Goal: Task Accomplishment & Management: Complete application form

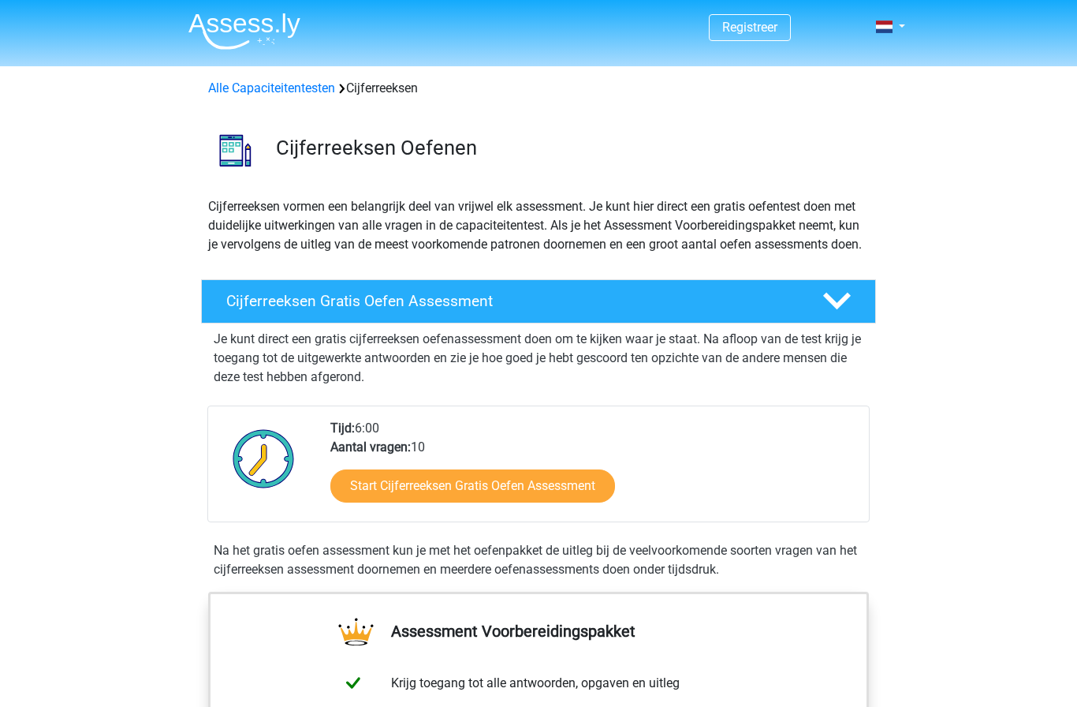
click at [274, 82] on link "Alle Capaciteitentesten" at bounding box center [271, 87] width 127 height 15
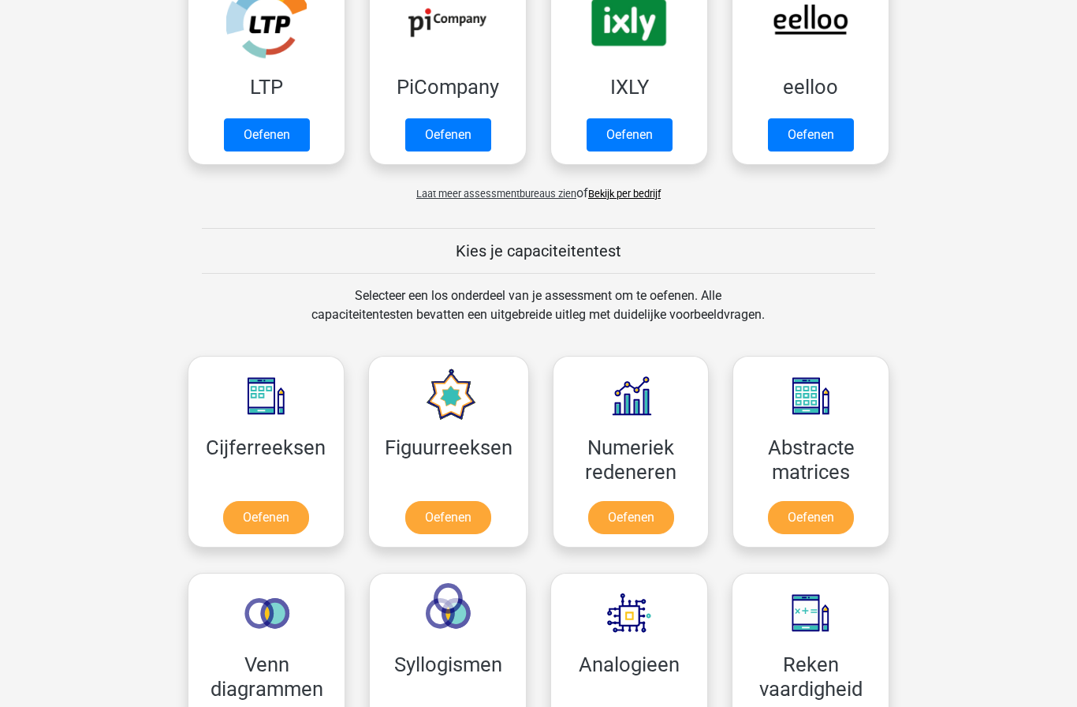
scroll to position [395, 0]
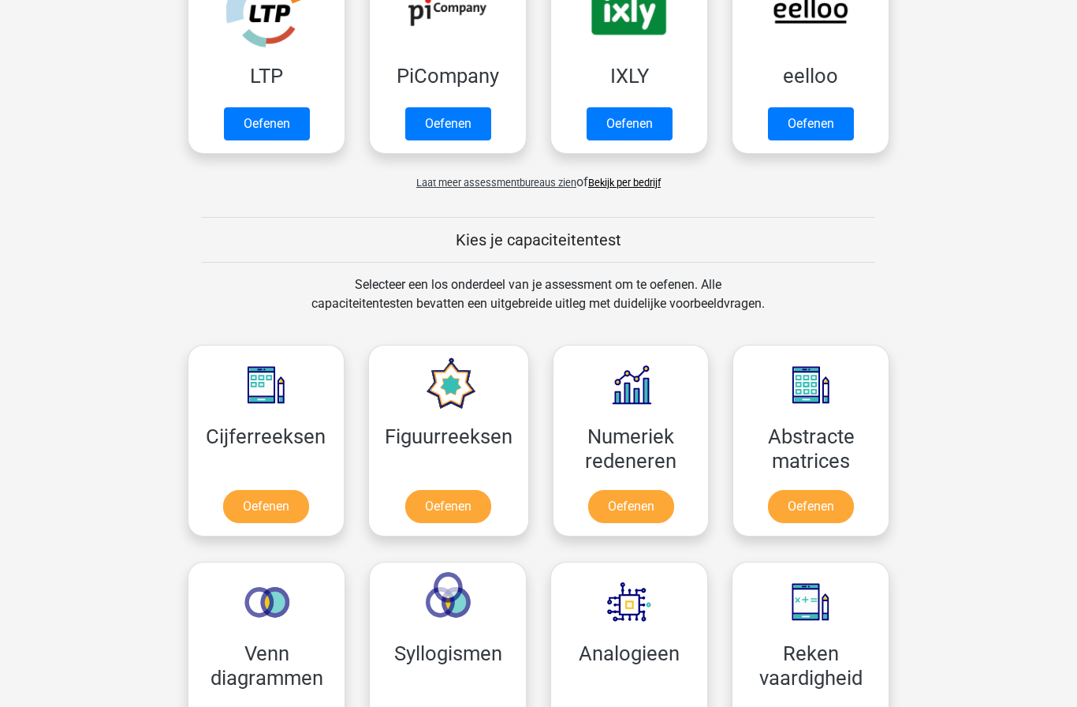
click at [440, 508] on link "Oefenen" at bounding box center [448, 506] width 86 height 33
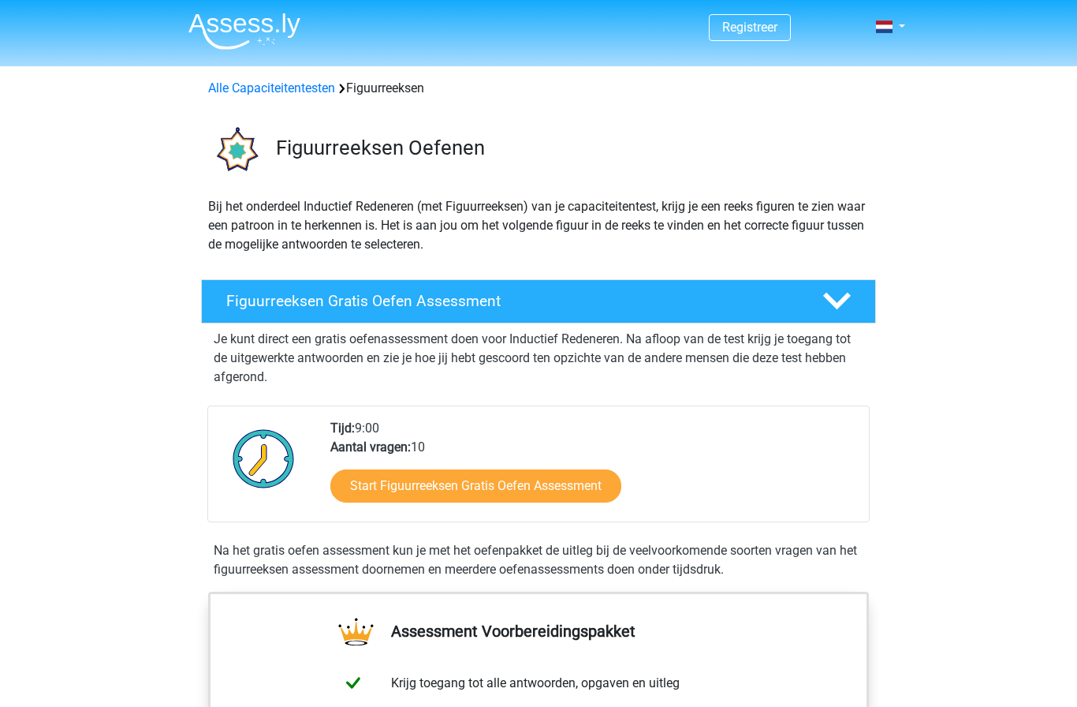
click at [566, 475] on link "Start Figuurreeksen Gratis Oefen Assessment" at bounding box center [476, 485] width 291 height 33
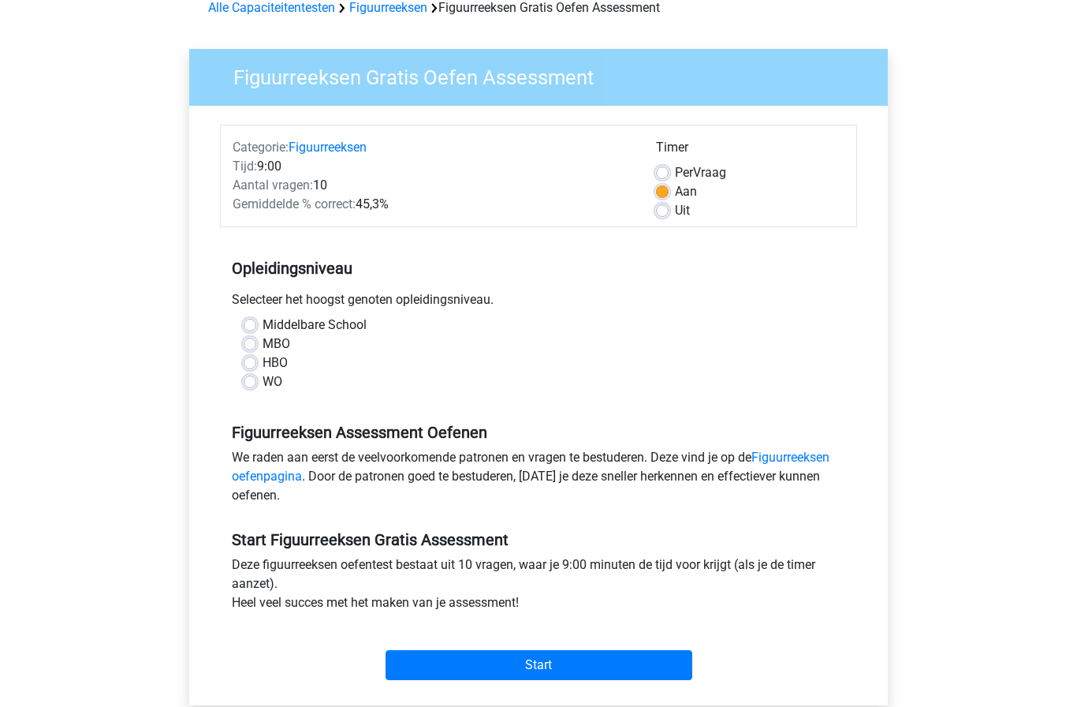
scroll to position [82, 0]
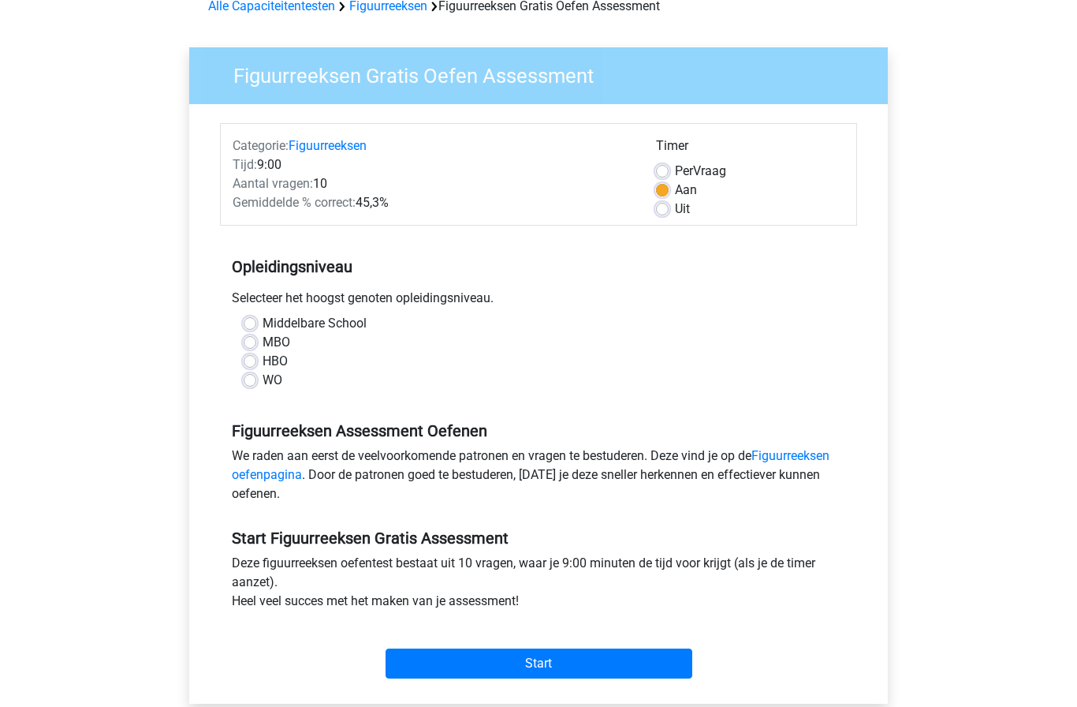
click at [263, 338] on label "MBO" at bounding box center [277, 342] width 28 height 19
click at [252, 338] on input "MBO" at bounding box center [250, 341] width 13 height 16
radio input "true"
click at [536, 664] on input "Start" at bounding box center [539, 663] width 307 height 30
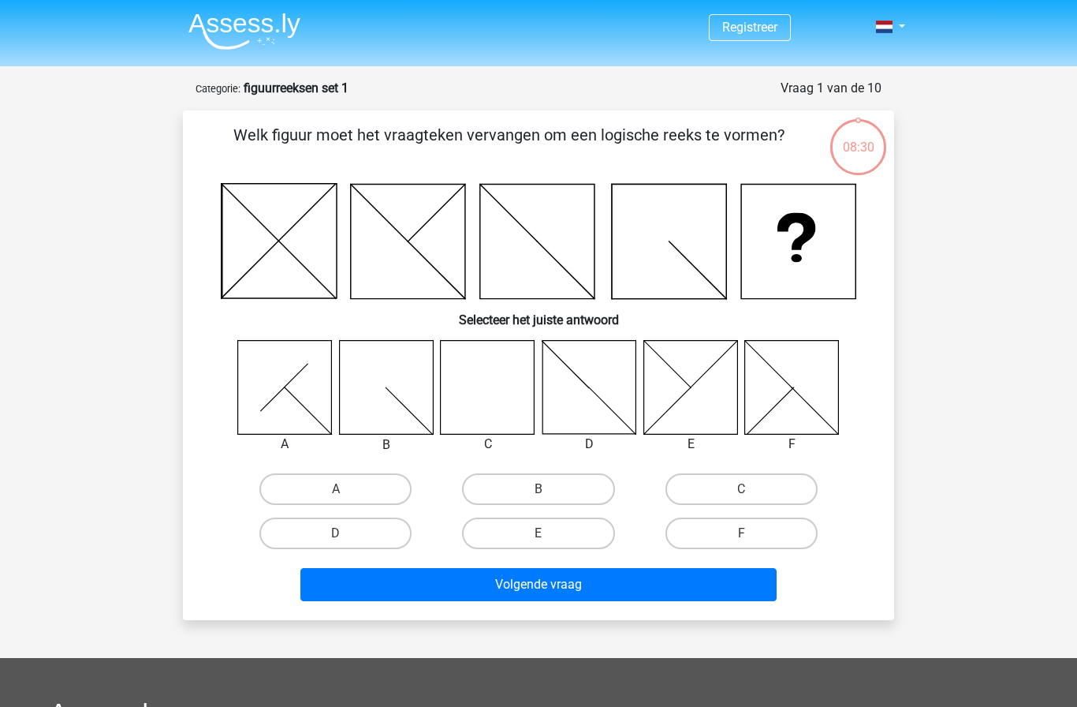
click at [749, 483] on label "C" at bounding box center [742, 489] width 152 height 32
click at [749, 489] on input "C" at bounding box center [746, 494] width 10 height 10
radio input "true"
click at [622, 577] on button "Volgende vraag" at bounding box center [539, 584] width 477 height 33
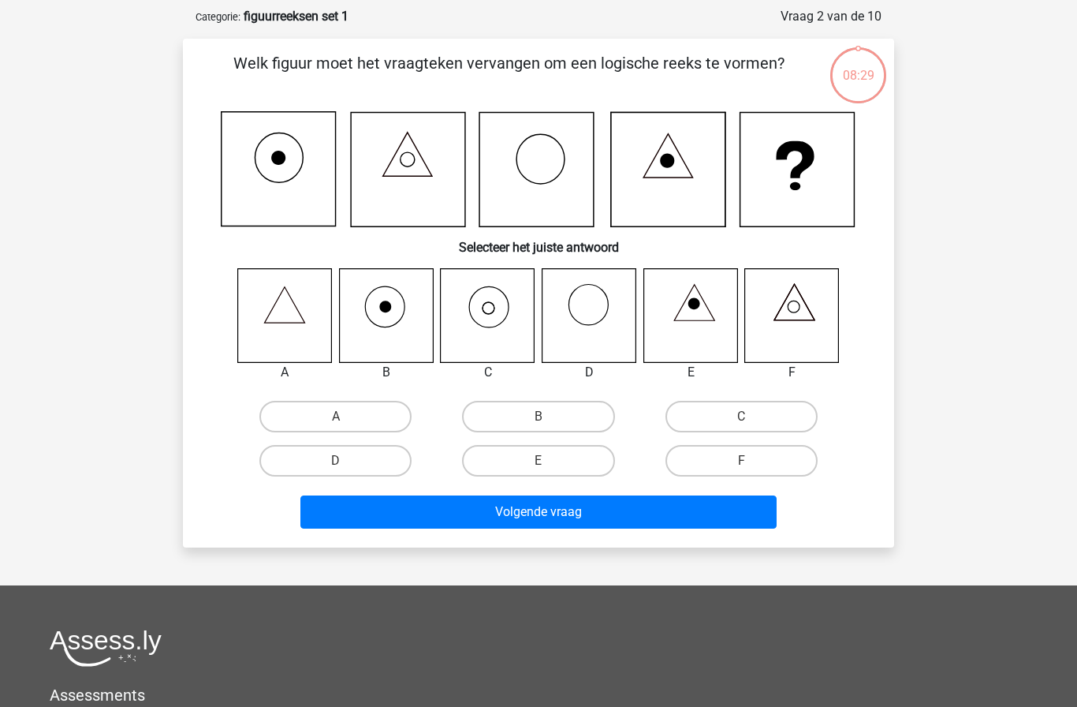
scroll to position [79, 0]
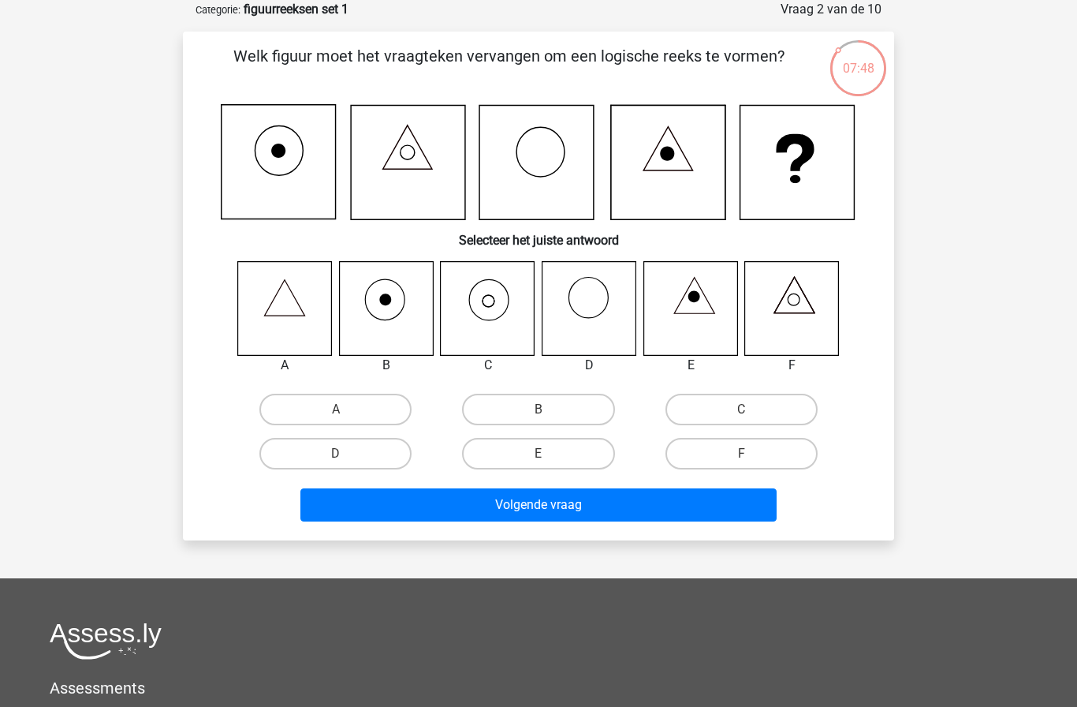
click at [547, 404] on label "B" at bounding box center [538, 410] width 152 height 32
click at [547, 409] on input "B" at bounding box center [544, 414] width 10 height 10
radio input "true"
click at [557, 503] on button "Volgende vraag" at bounding box center [539, 504] width 477 height 33
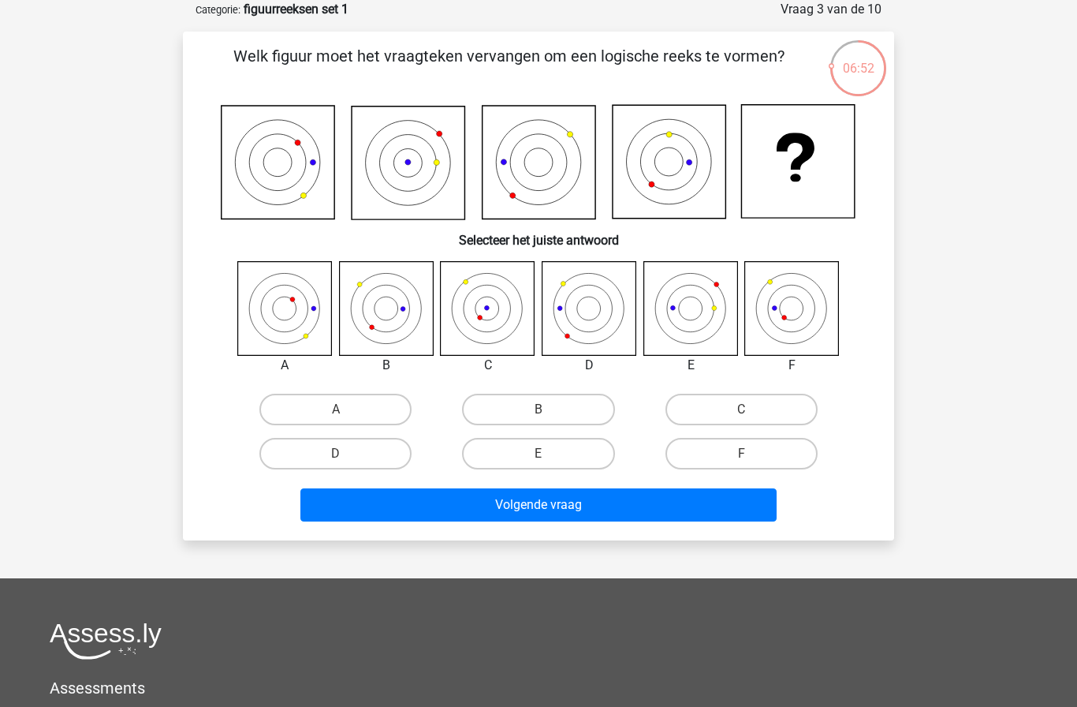
click at [764, 453] on label "F" at bounding box center [742, 454] width 152 height 32
click at [752, 454] on input "F" at bounding box center [746, 459] width 10 height 10
radio input "true"
click at [702, 496] on button "Volgende vraag" at bounding box center [539, 504] width 477 height 33
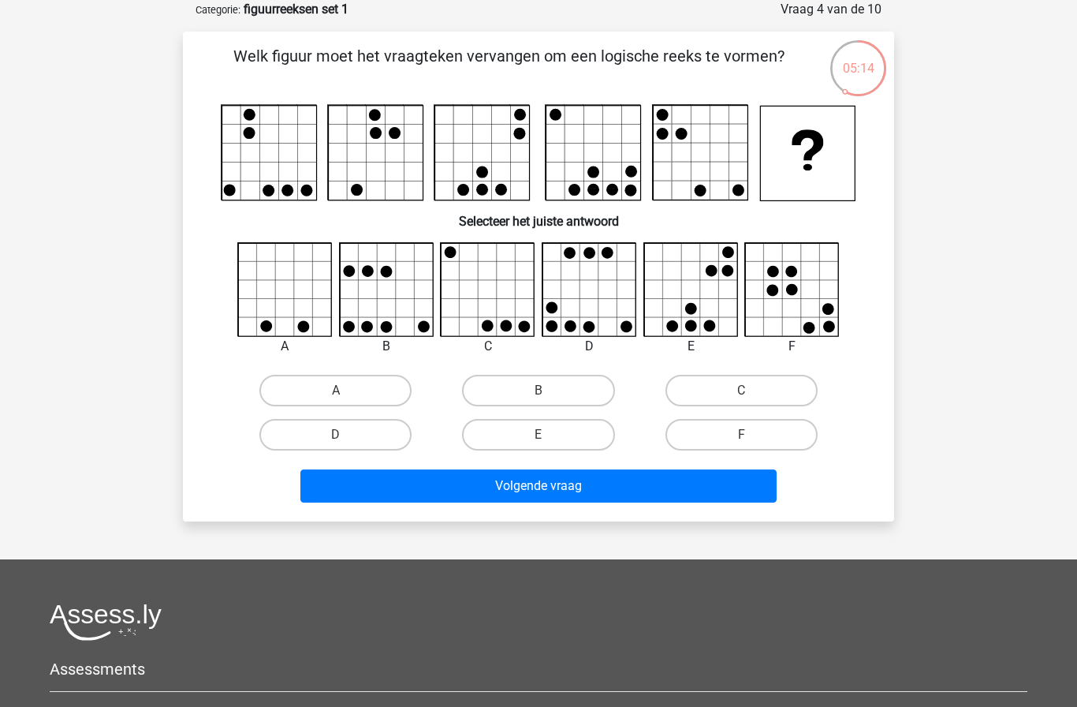
click at [555, 427] on label "E" at bounding box center [538, 435] width 152 height 32
click at [549, 435] on input "E" at bounding box center [544, 440] width 10 height 10
radio input "true"
click at [592, 480] on button "Volgende vraag" at bounding box center [539, 485] width 477 height 33
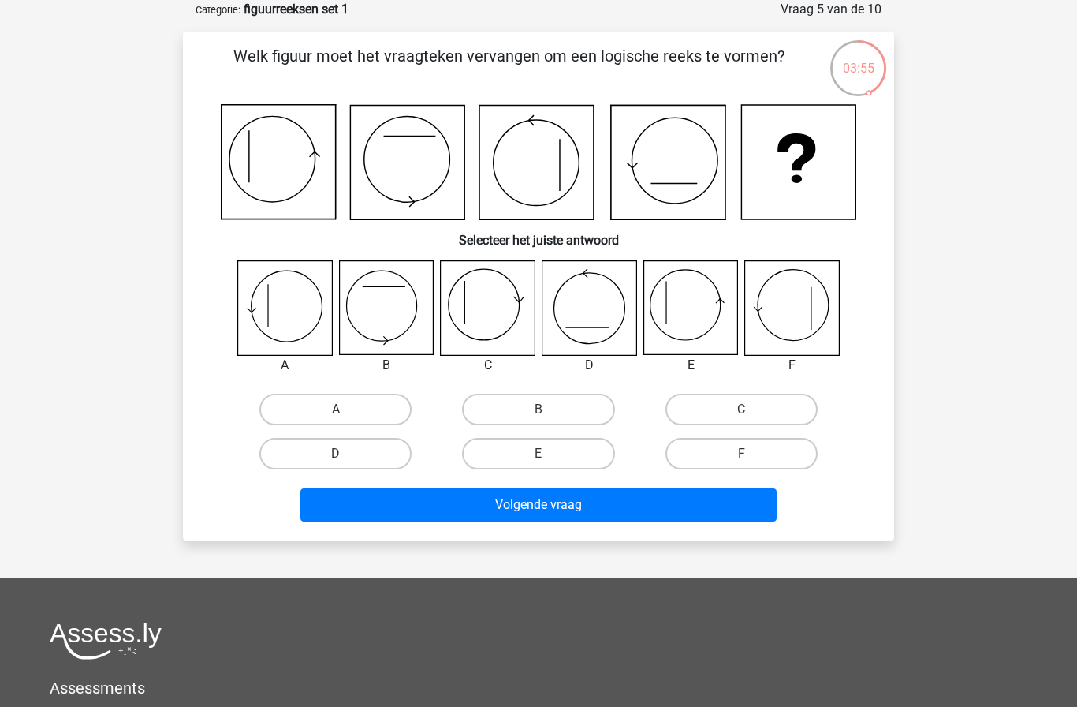
click at [566, 446] on label "E" at bounding box center [538, 454] width 152 height 32
click at [549, 454] on input "E" at bounding box center [544, 459] width 10 height 10
radio input "true"
click at [577, 502] on button "Volgende vraag" at bounding box center [539, 504] width 477 height 33
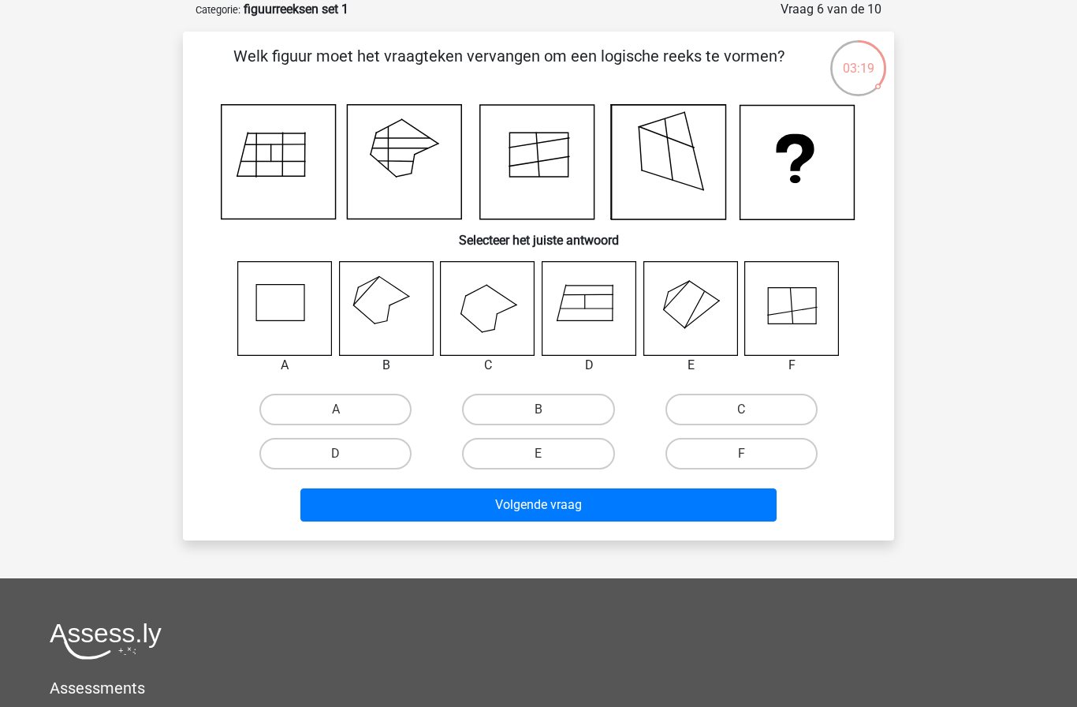
click at [551, 405] on label "B" at bounding box center [538, 410] width 152 height 32
click at [549, 409] on input "B" at bounding box center [544, 414] width 10 height 10
radio input "true"
click at [596, 498] on button "Volgende vraag" at bounding box center [539, 504] width 477 height 33
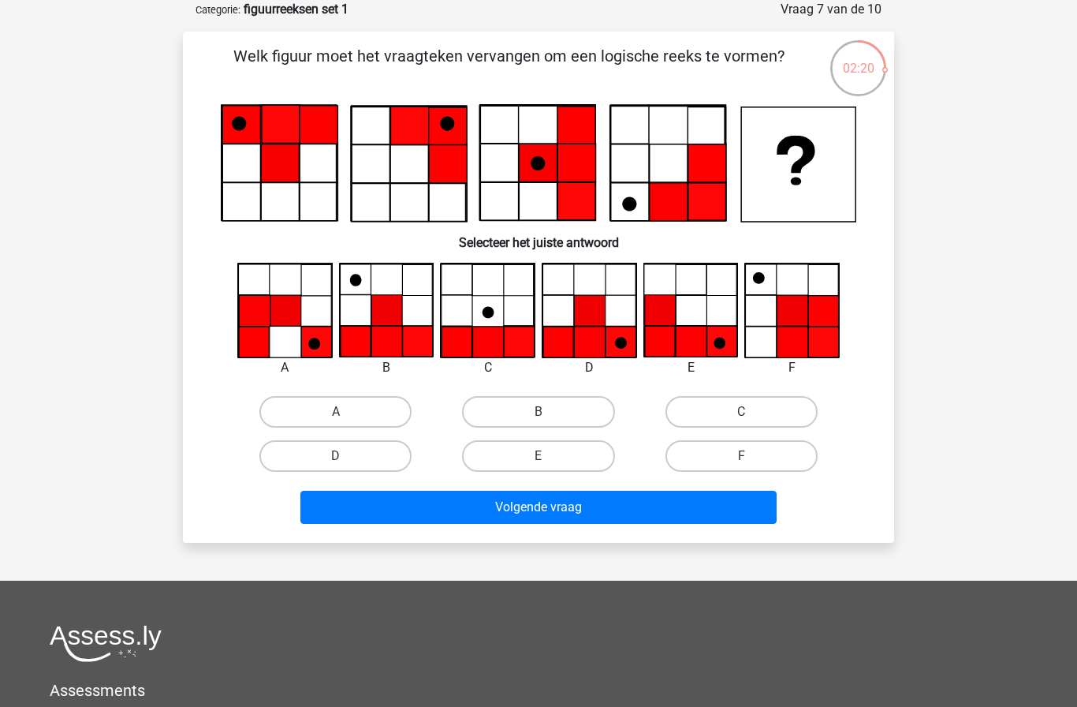
click at [357, 450] on label "D" at bounding box center [336, 456] width 152 height 32
click at [346, 456] on input "D" at bounding box center [341, 461] width 10 height 10
radio input "true"
click at [503, 503] on button "Volgende vraag" at bounding box center [539, 507] width 477 height 33
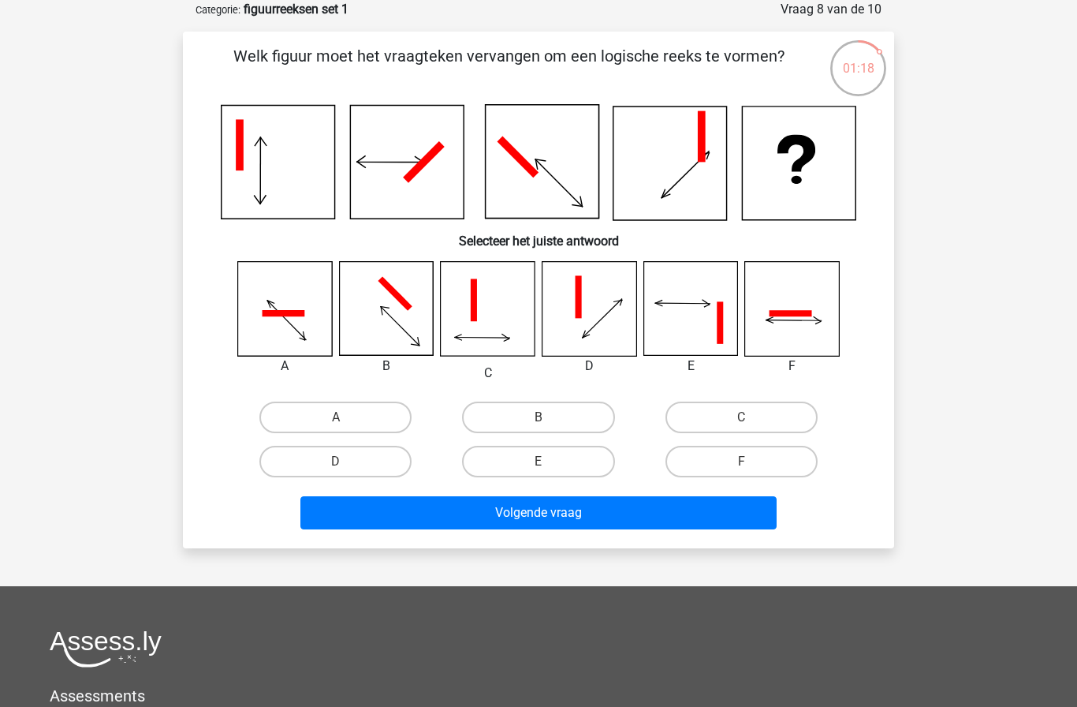
click at [551, 417] on label "B" at bounding box center [538, 417] width 152 height 32
click at [549, 417] on input "B" at bounding box center [544, 422] width 10 height 10
radio input "true"
click at [581, 496] on button "Volgende vraag" at bounding box center [539, 512] width 477 height 33
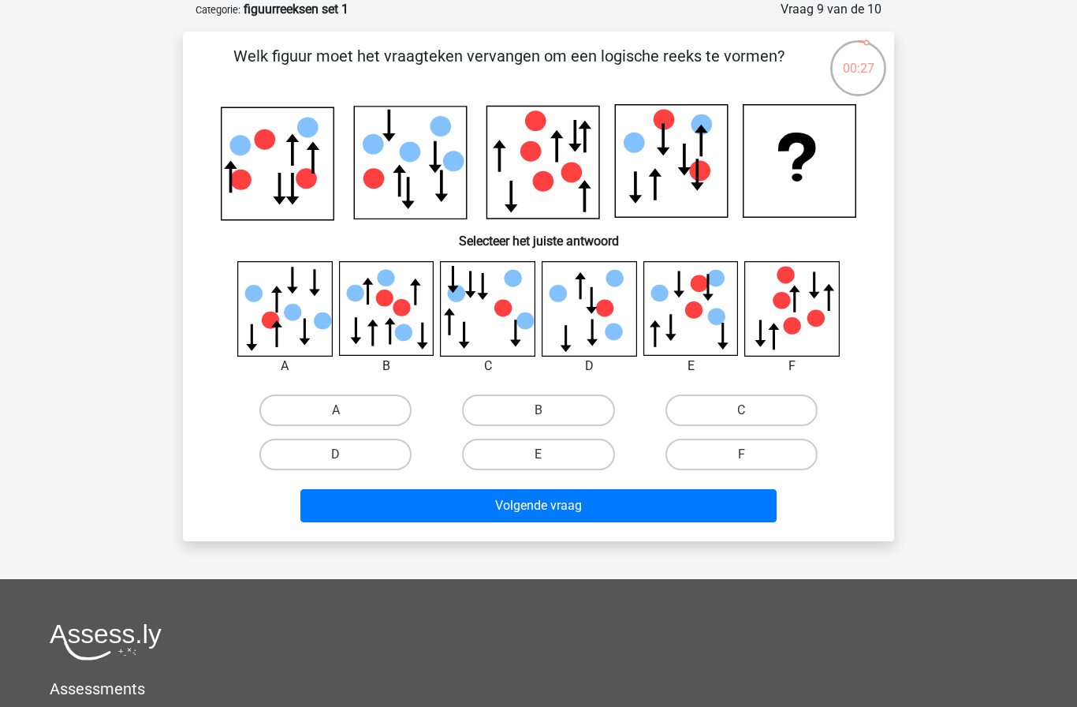
click at [726, 400] on label "C" at bounding box center [742, 410] width 152 height 32
click at [741, 410] on input "C" at bounding box center [746, 415] width 10 height 10
radio input "true"
click at [622, 499] on button "Volgende vraag" at bounding box center [539, 505] width 477 height 33
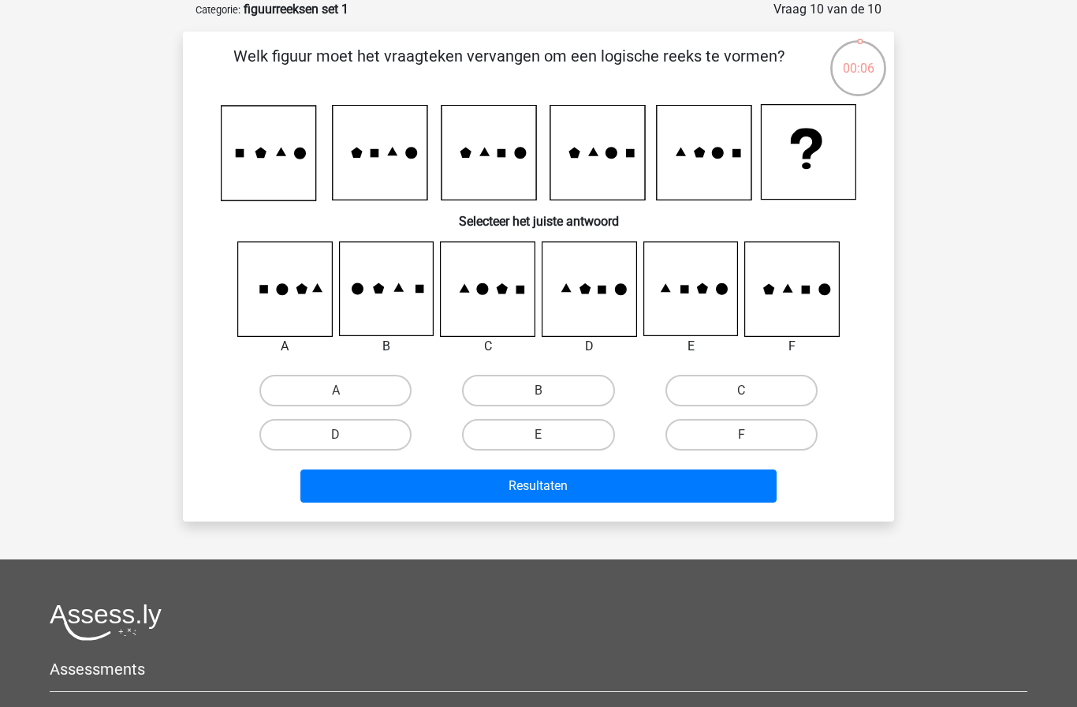
click at [766, 428] on label "F" at bounding box center [742, 435] width 152 height 32
click at [752, 435] on input "F" at bounding box center [746, 440] width 10 height 10
radio input "true"
click at [611, 480] on button "Resultaten" at bounding box center [539, 485] width 477 height 33
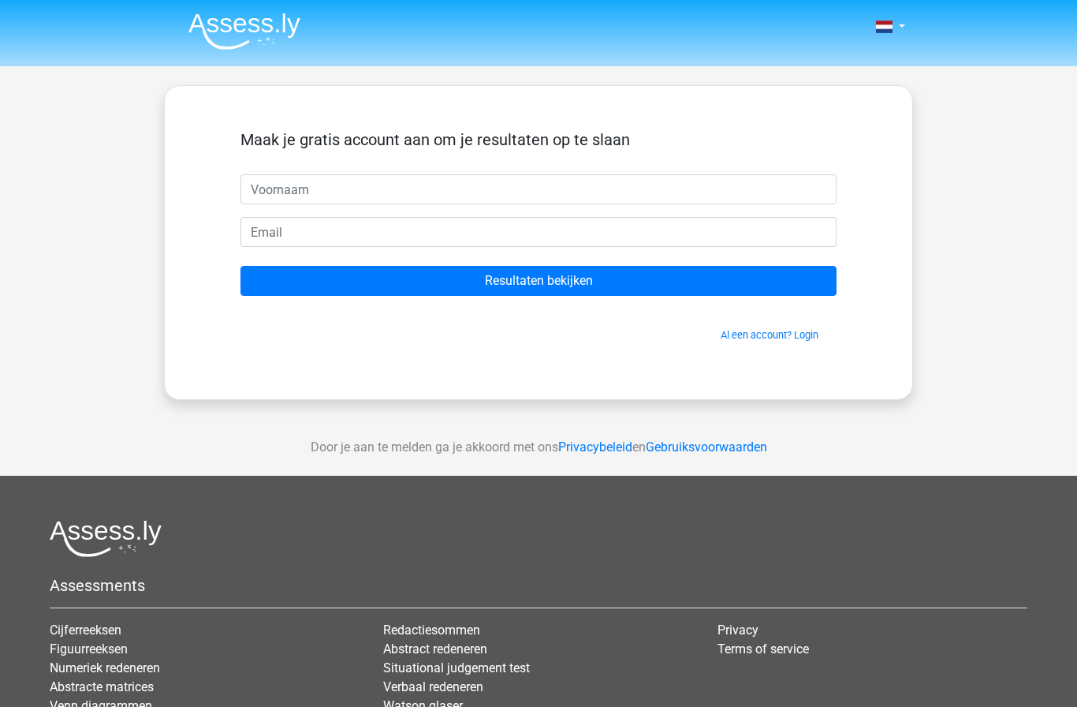
click at [559, 276] on input "Resultaten bekijken" at bounding box center [539, 281] width 596 height 30
click at [913, 185] on div "Maak je gratis account aan om je resultaten op te slaan Resultaten bekijken Al …" at bounding box center [538, 242] width 749 height 315
